Goal: Find specific page/section: Find specific page/section

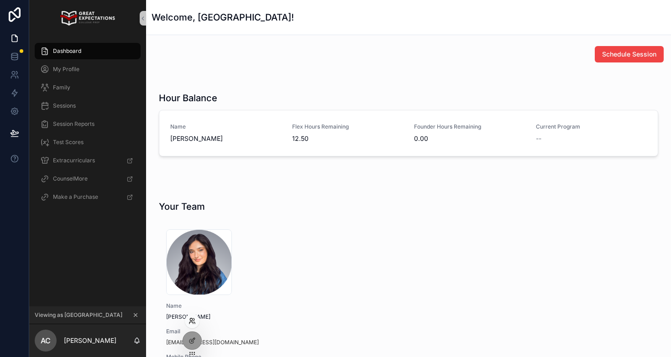
click at [192, 320] on icon at bounding box center [191, 319] width 2 height 2
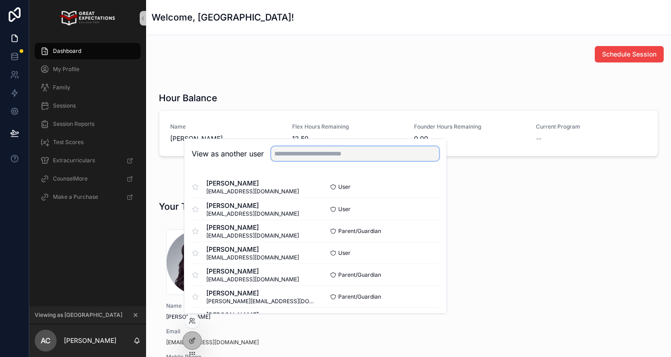
click at [303, 153] on input "text" at bounding box center [355, 153] width 168 height 15
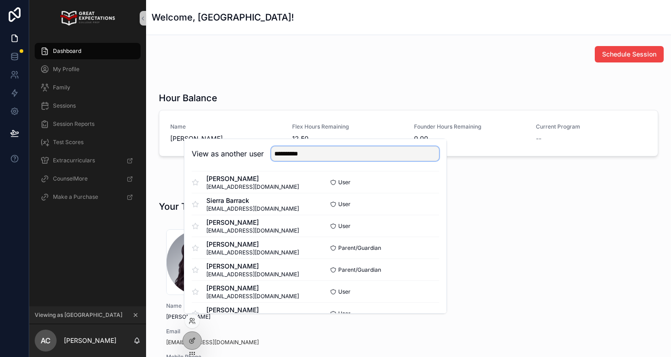
scroll to position [170, 0]
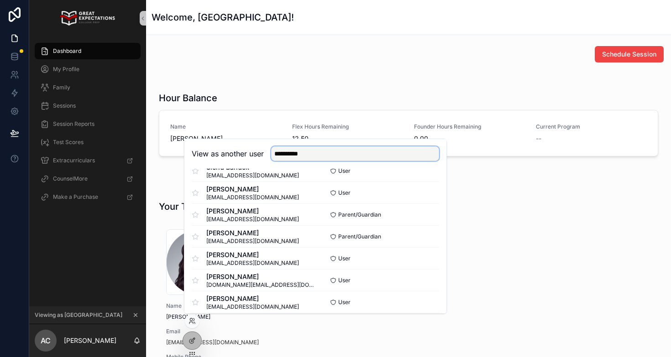
click at [302, 155] on input "**********" at bounding box center [355, 153] width 168 height 15
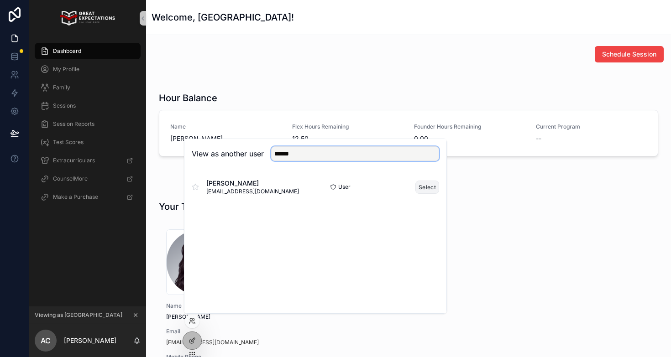
type input "******"
click at [427, 187] on button "Select" at bounding box center [427, 187] width 24 height 13
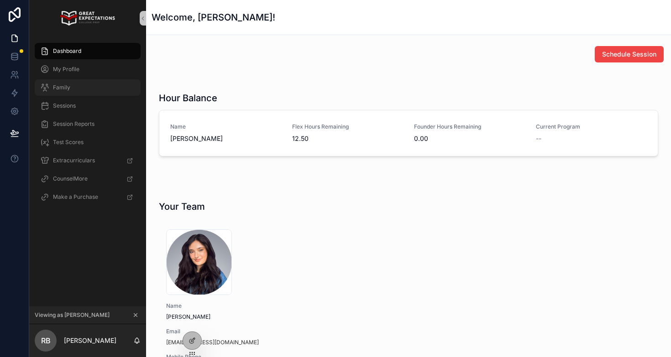
click at [88, 88] on div "Family" at bounding box center [87, 87] width 95 height 15
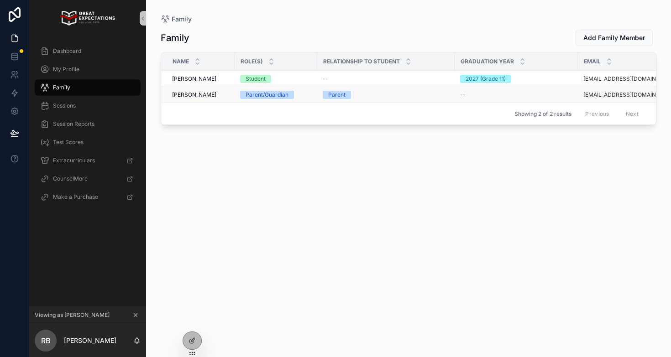
click at [192, 93] on span "[PERSON_NAME]" at bounding box center [194, 94] width 44 height 7
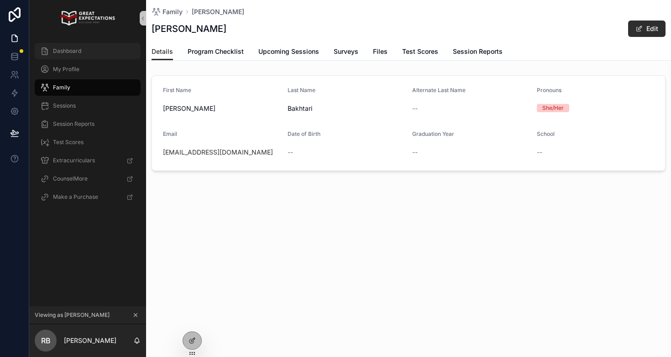
click at [66, 47] on div "Dashboard" at bounding box center [87, 51] width 95 height 15
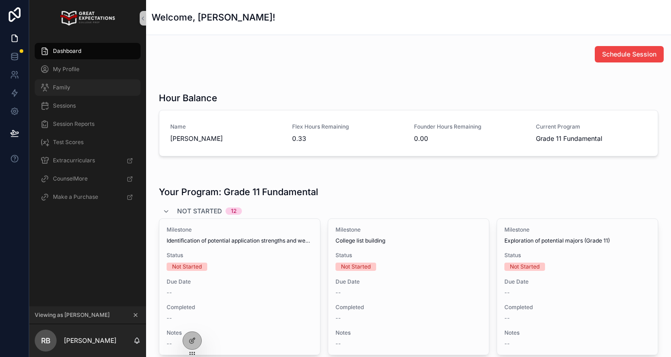
click at [68, 89] on span "Family" at bounding box center [61, 87] width 17 height 7
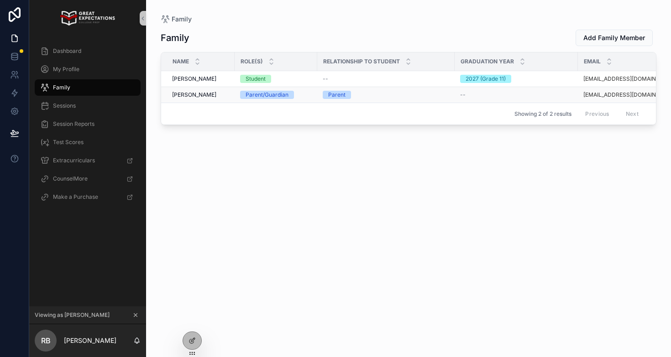
click at [189, 93] on span "[PERSON_NAME]" at bounding box center [194, 94] width 44 height 7
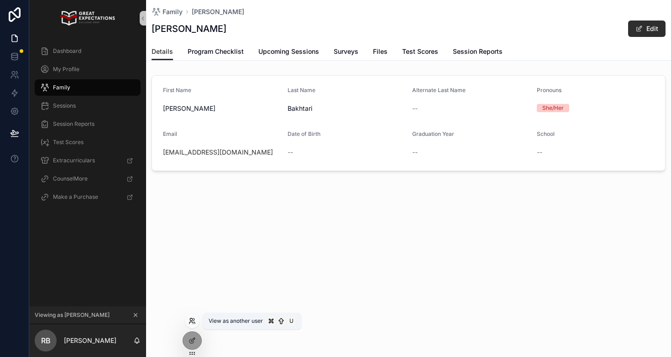
click at [191, 319] on icon at bounding box center [191, 321] width 7 height 7
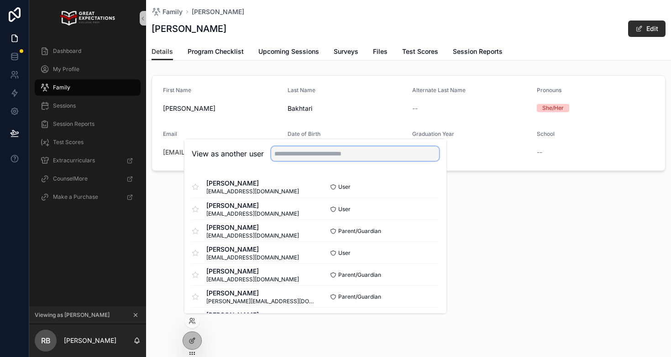
click at [328, 157] on input "text" at bounding box center [355, 153] width 168 height 15
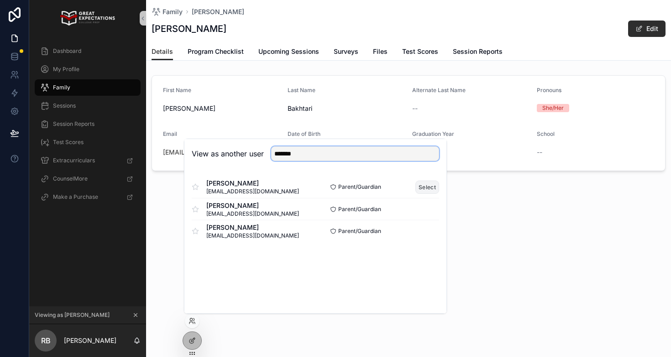
type input "*******"
click at [430, 185] on button "Select" at bounding box center [427, 187] width 24 height 13
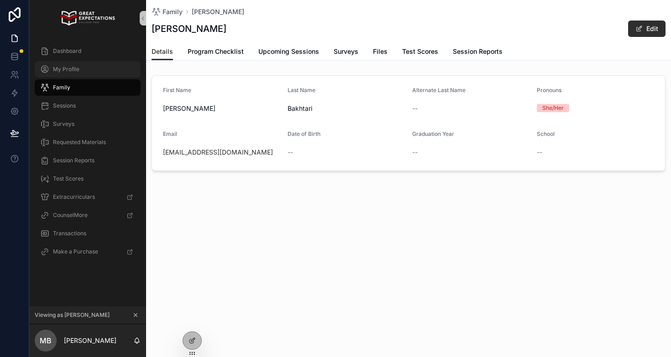
click at [79, 72] on div "My Profile" at bounding box center [87, 69] width 95 height 15
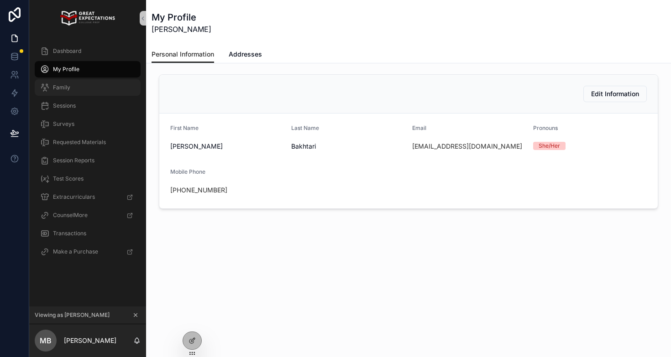
click at [66, 89] on span "Family" at bounding box center [61, 87] width 17 height 7
